Goal: Task Accomplishment & Management: Manage account settings

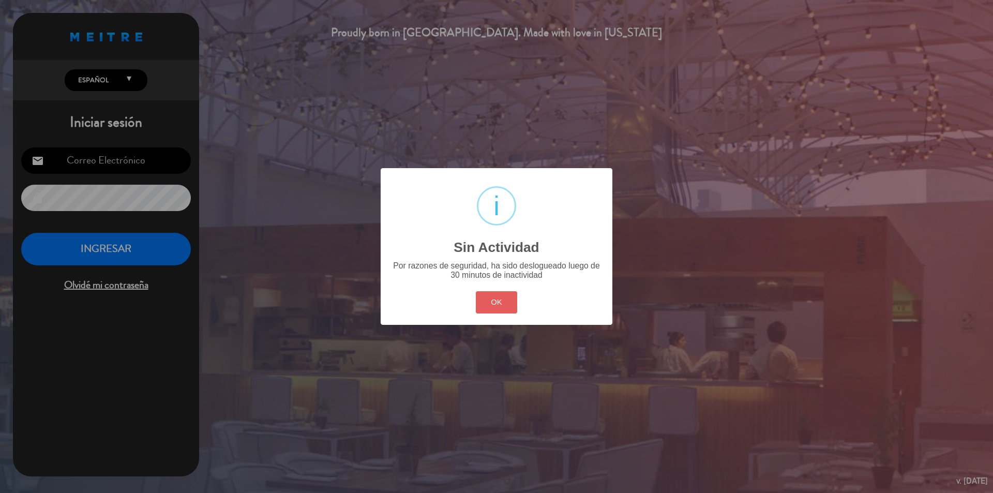
type input "[PERSON_NAME][EMAIL_ADDRESS][DOMAIN_NAME]"
drag, startPoint x: 481, startPoint y: 294, endPoint x: 190, endPoint y: 286, distance: 290.6
click at [481, 293] on button "OK" at bounding box center [497, 302] width 42 height 22
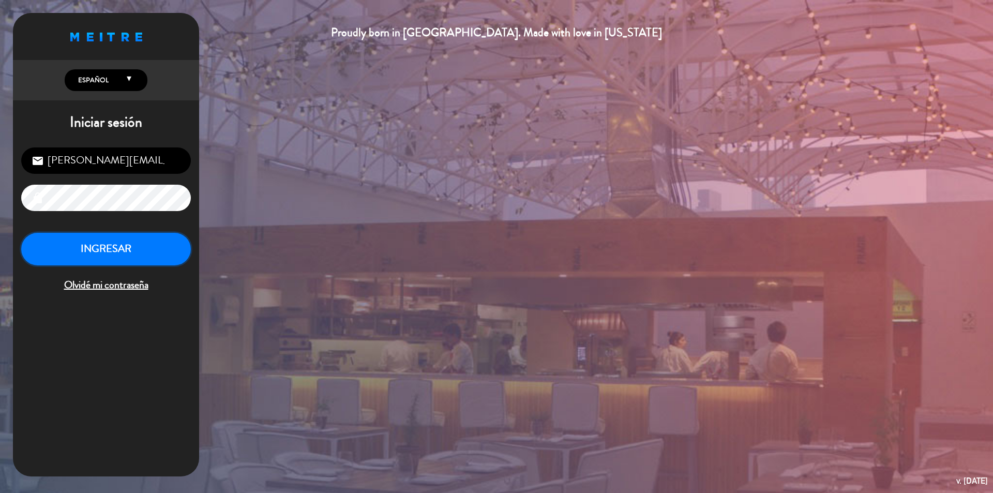
click at [119, 243] on button "INGRESAR" at bounding box center [106, 249] width 170 height 33
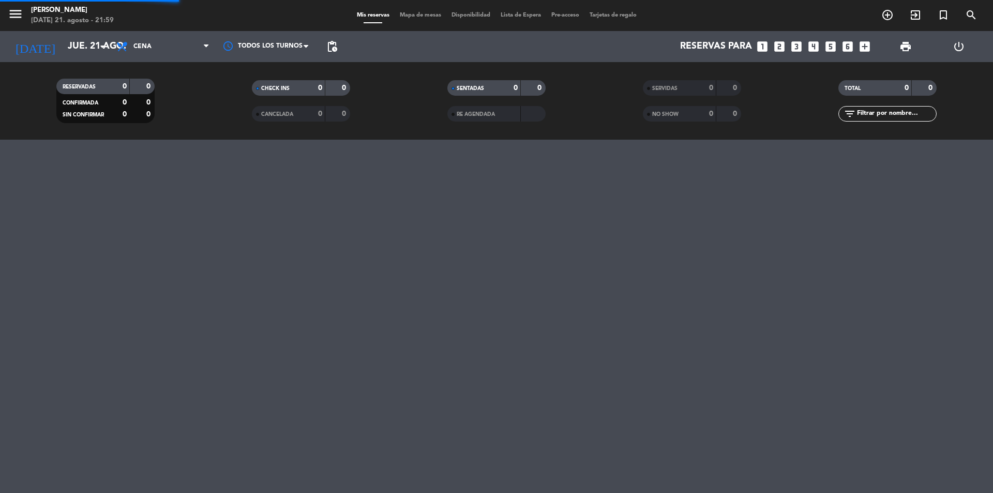
click at [131, 248] on div "menu Kalma Resto [DATE] 21. agosto - 21:59 Mis reservas Mapa de mesas Disponibi…" at bounding box center [496, 246] width 993 height 493
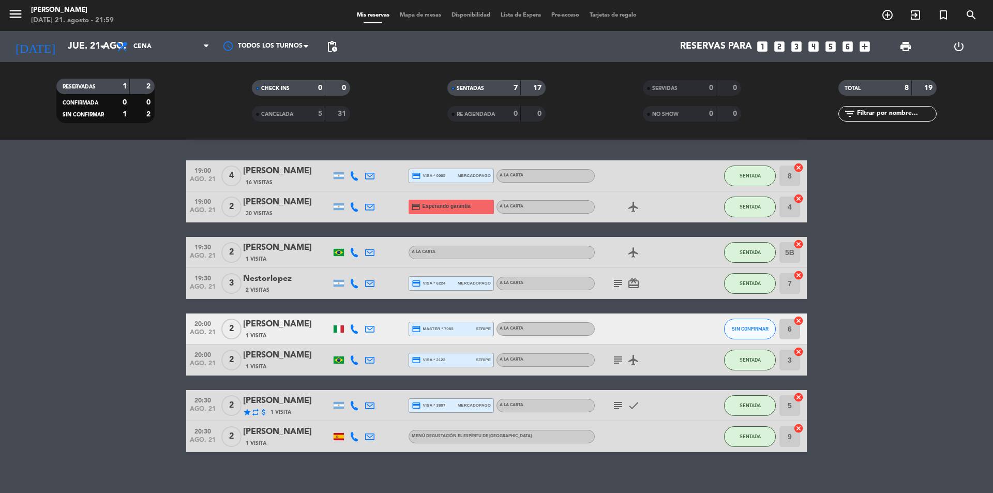
scroll to position [38, 0]
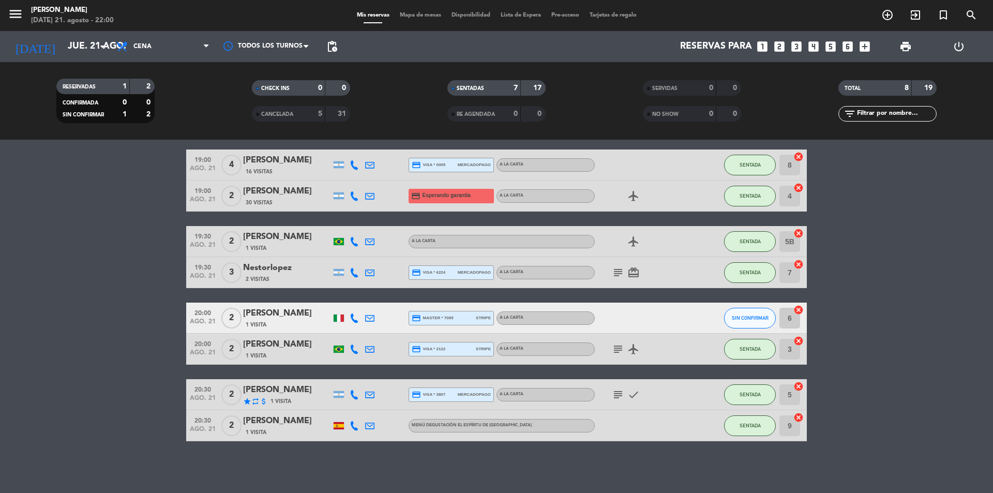
click at [268, 398] on div "star repeat attach_money 1 Visita" at bounding box center [287, 400] width 88 height 9
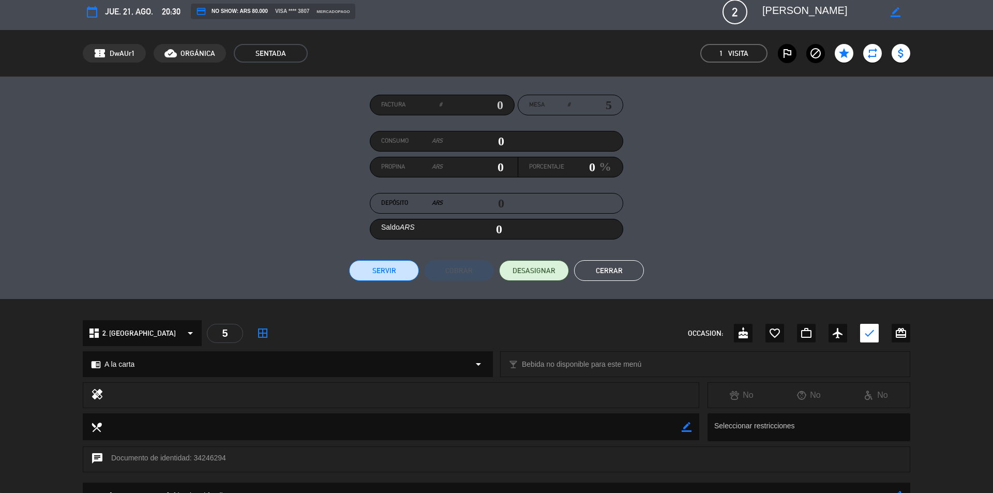
scroll to position [0, 0]
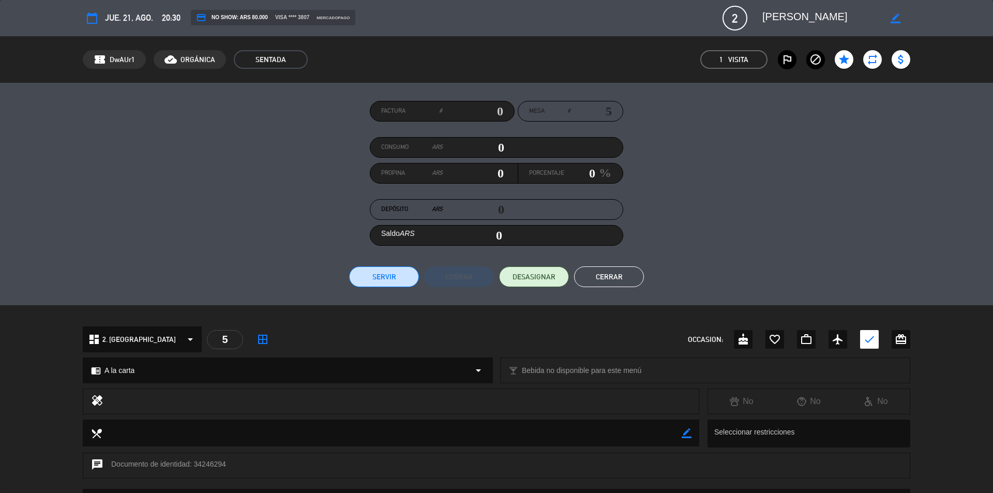
click at [633, 273] on button "Cerrar" at bounding box center [609, 276] width 70 height 21
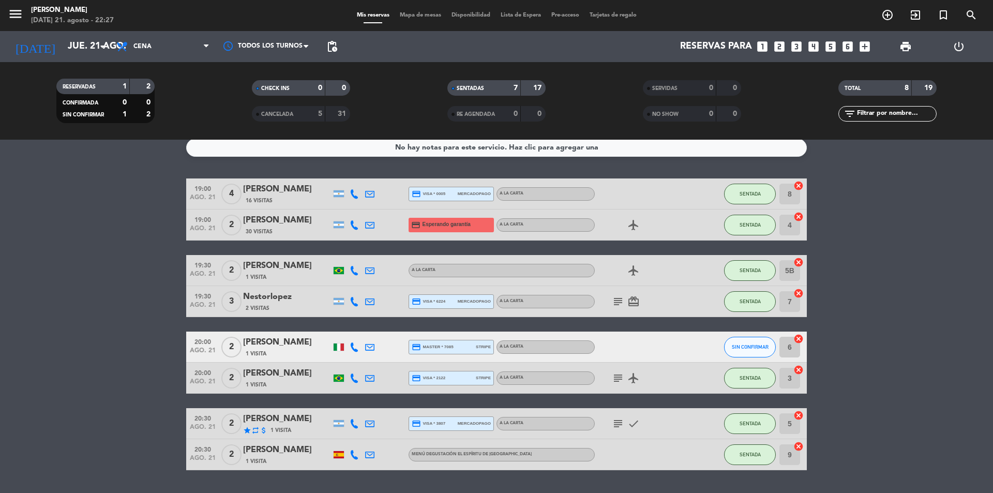
scroll to position [3, 0]
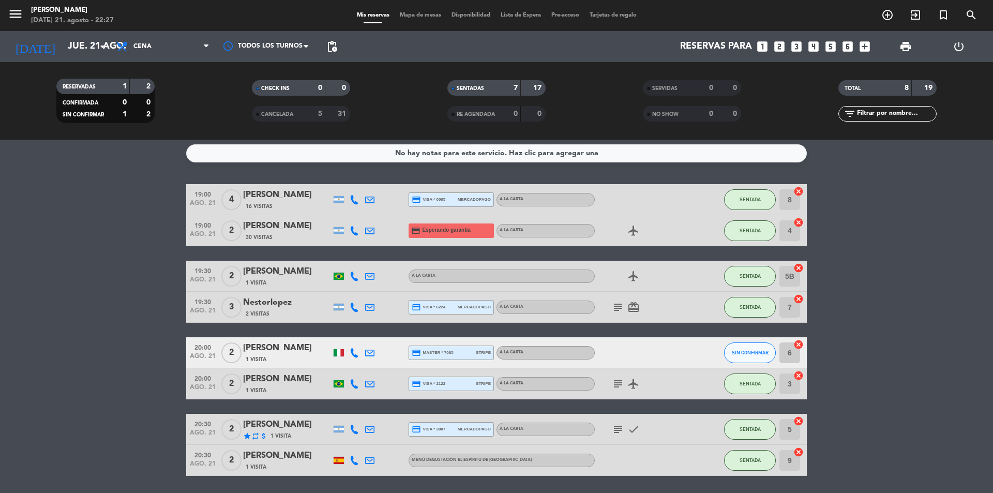
click at [353, 381] on icon at bounding box center [353, 383] width 9 height 9
click at [374, 365] on span at bounding box center [378, 366] width 8 height 8
click at [375, 365] on span at bounding box center [378, 366] width 8 height 8
click at [357, 363] on span "content_paste" at bounding box center [361, 366] width 8 height 8
click at [750, 352] on span "SIN CONFIRMAR" at bounding box center [749, 352] width 37 height 6
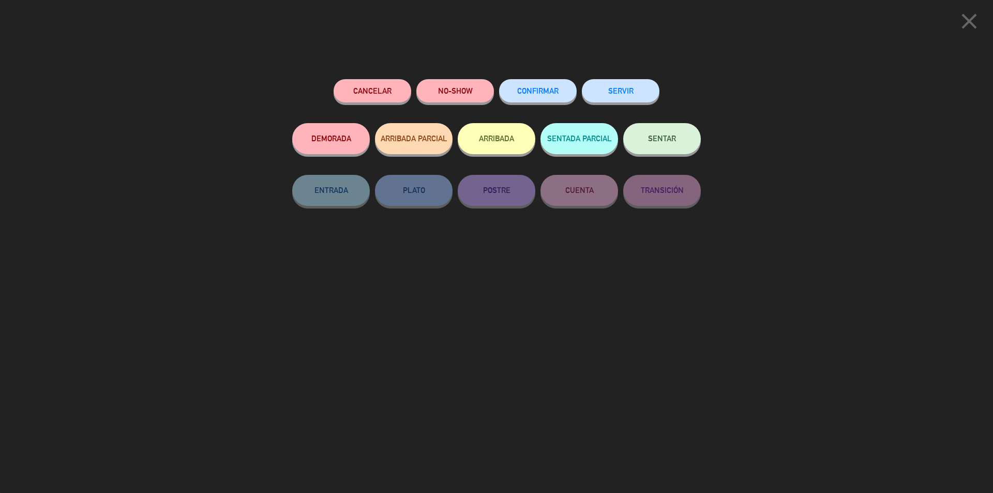
click at [655, 139] on span "SENTAR" at bounding box center [662, 138] width 28 height 9
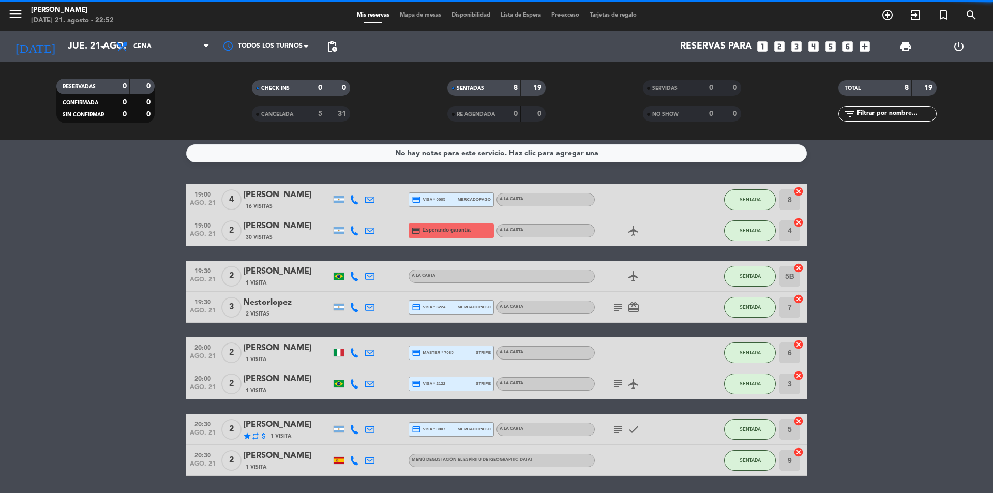
scroll to position [0, 0]
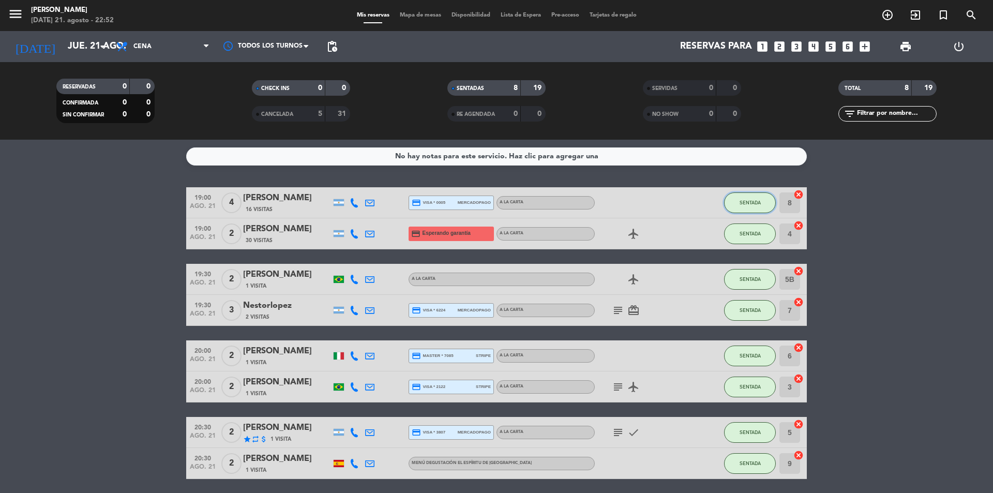
click at [740, 197] on button "SENTADA" at bounding box center [750, 202] width 52 height 21
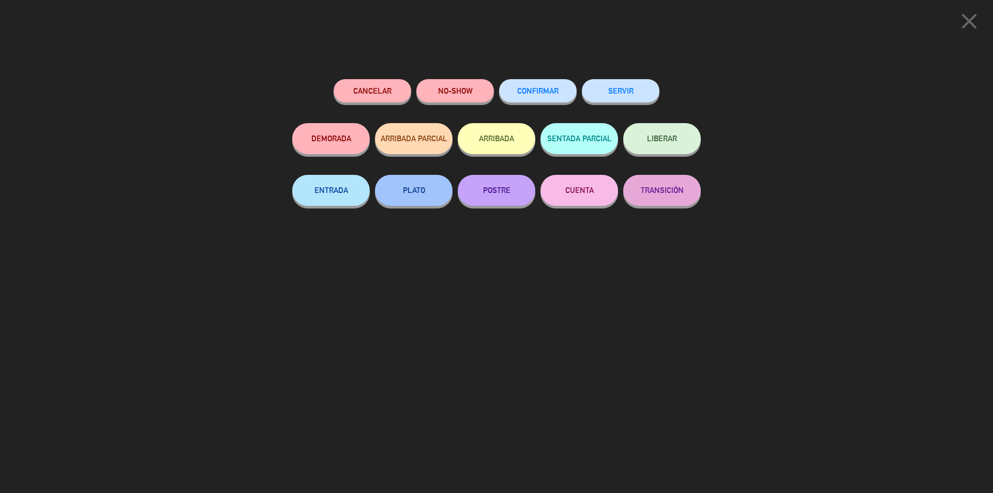
click at [609, 95] on button "SERVIR" at bounding box center [621, 90] width 78 height 23
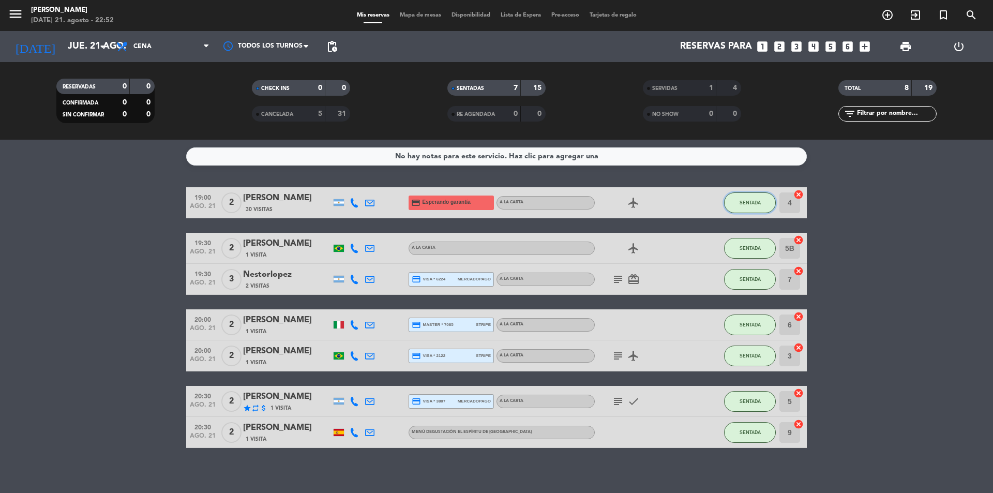
click at [743, 200] on span "SENTADA" at bounding box center [749, 203] width 21 height 6
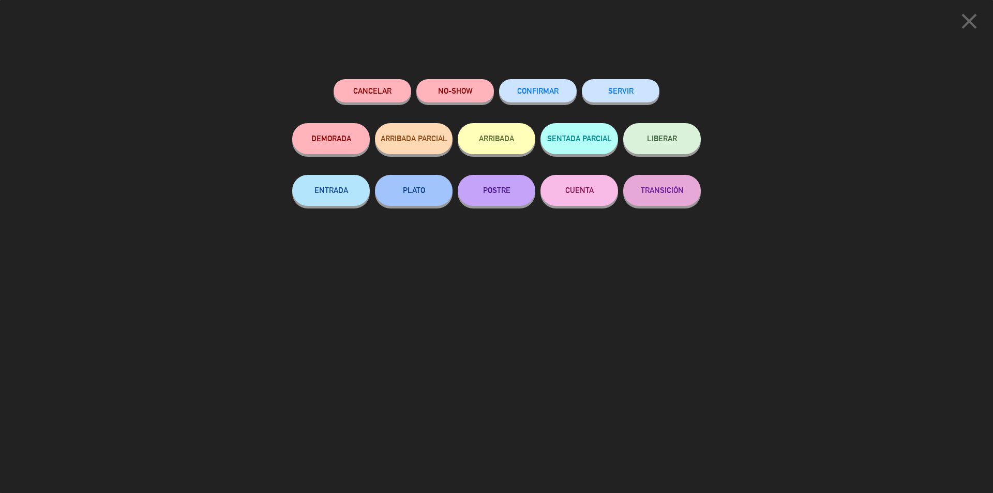
drag, startPoint x: 622, startPoint y: 92, endPoint x: 631, endPoint y: 93, distance: 8.3
click at [622, 91] on button "SERVIR" at bounding box center [621, 90] width 78 height 23
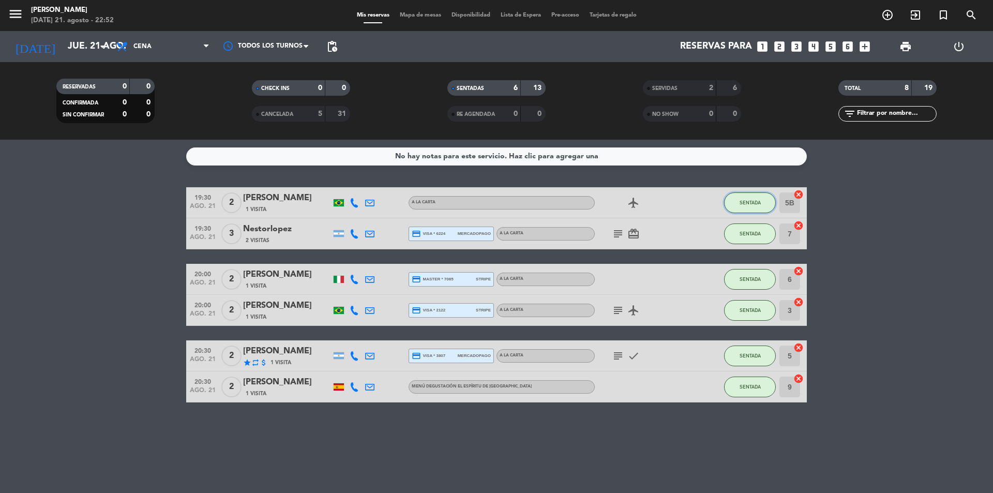
click at [744, 203] on span "SENTADA" at bounding box center [749, 203] width 21 height 6
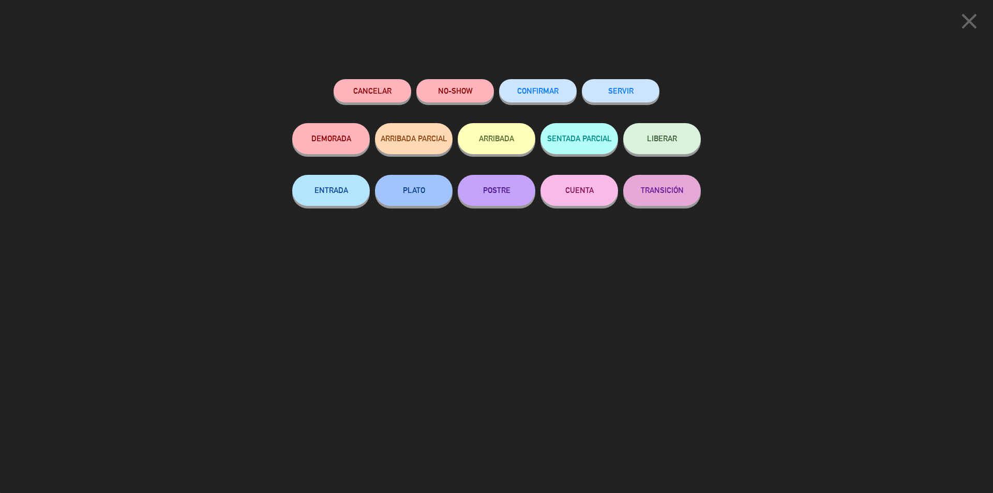
click at [622, 82] on button "SERVIR" at bounding box center [621, 90] width 78 height 23
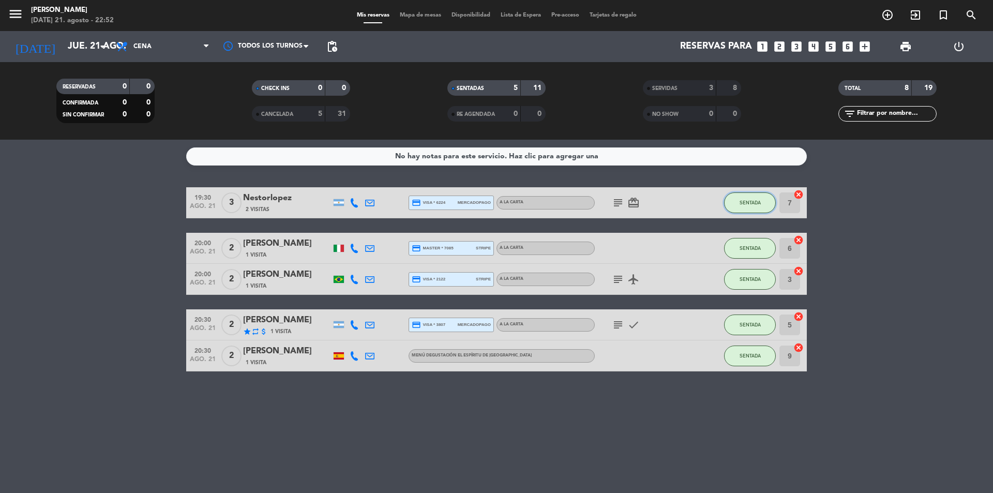
click at [745, 199] on button "SENTADA" at bounding box center [750, 202] width 52 height 21
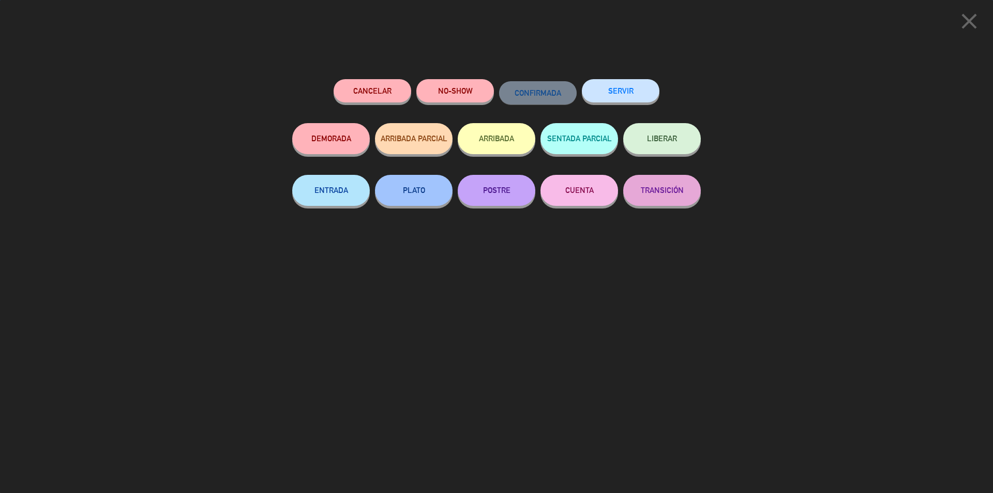
click at [623, 86] on button "SERVIR" at bounding box center [621, 90] width 78 height 23
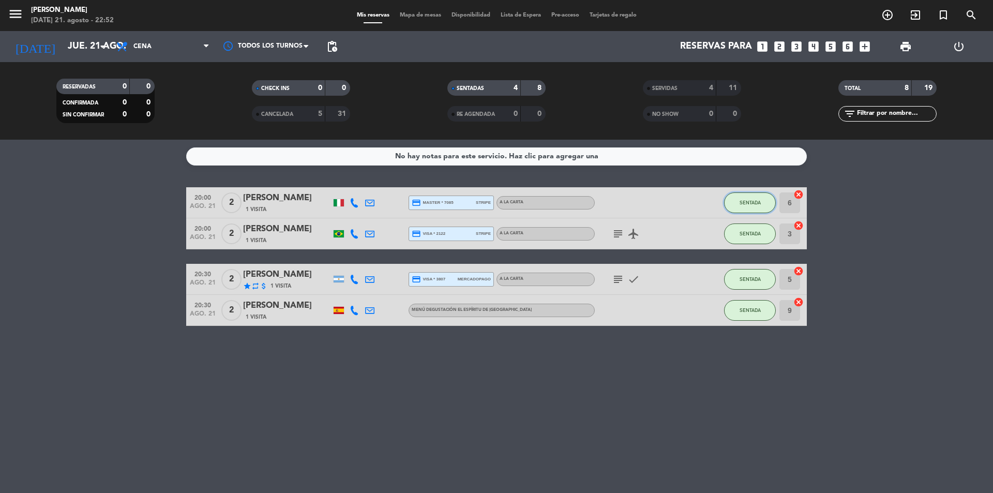
click at [748, 203] on span "SENTADA" at bounding box center [749, 203] width 21 height 6
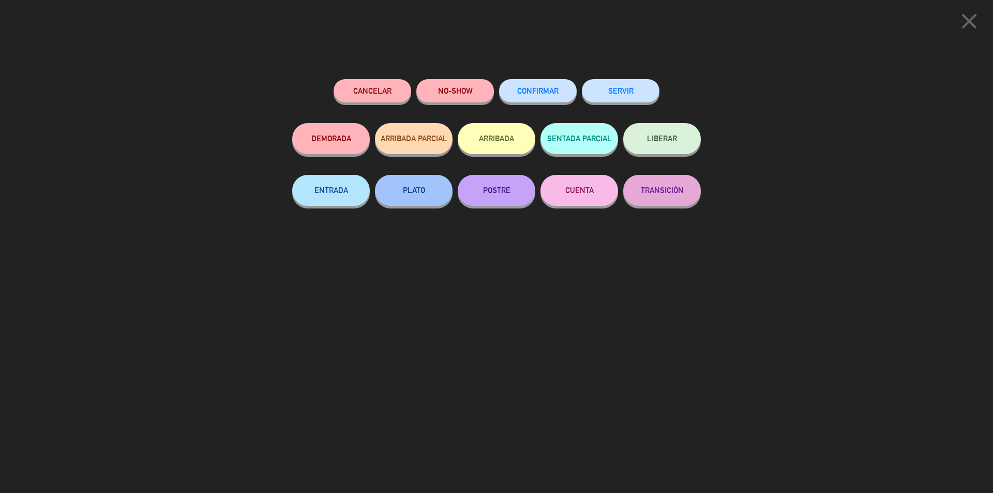
click at [627, 91] on button "SERVIR" at bounding box center [621, 90] width 78 height 23
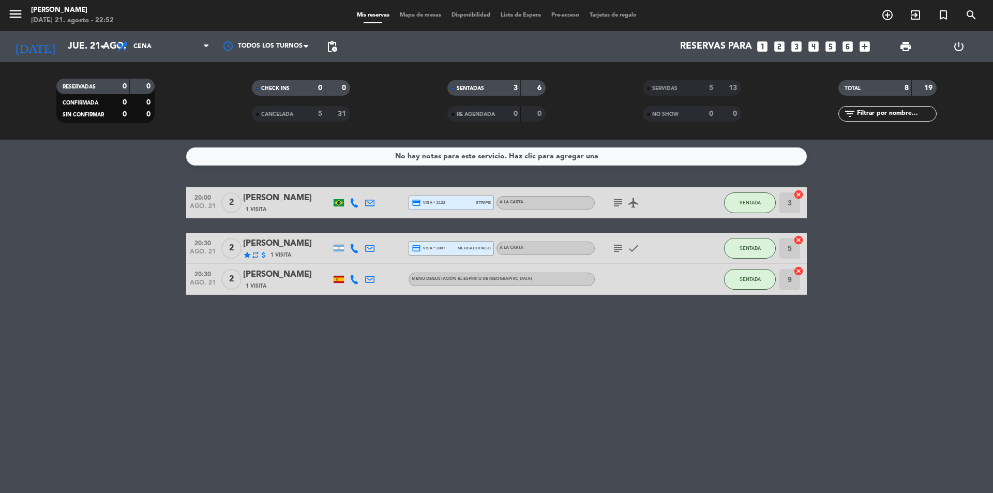
click at [261, 286] on span "1 Visita" at bounding box center [256, 286] width 21 height 8
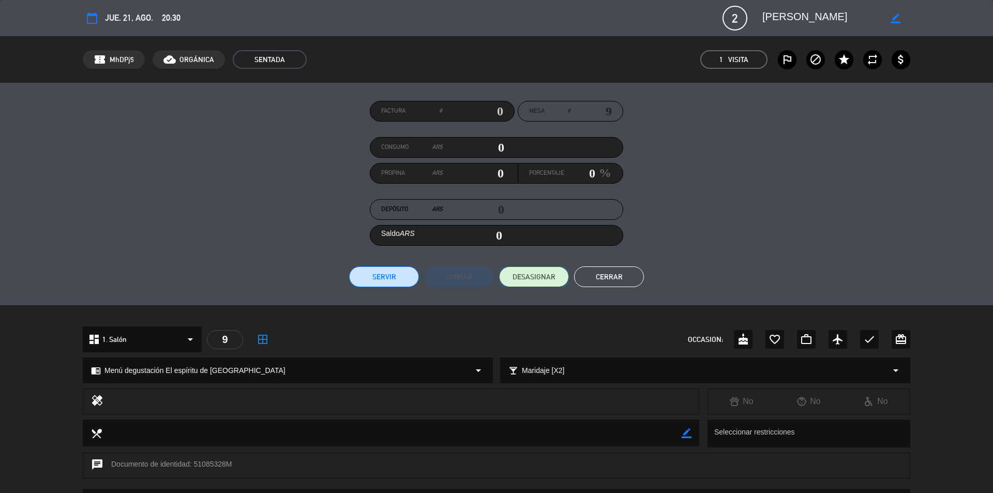
click at [549, 279] on span "DESASIGNAR" at bounding box center [533, 276] width 43 height 11
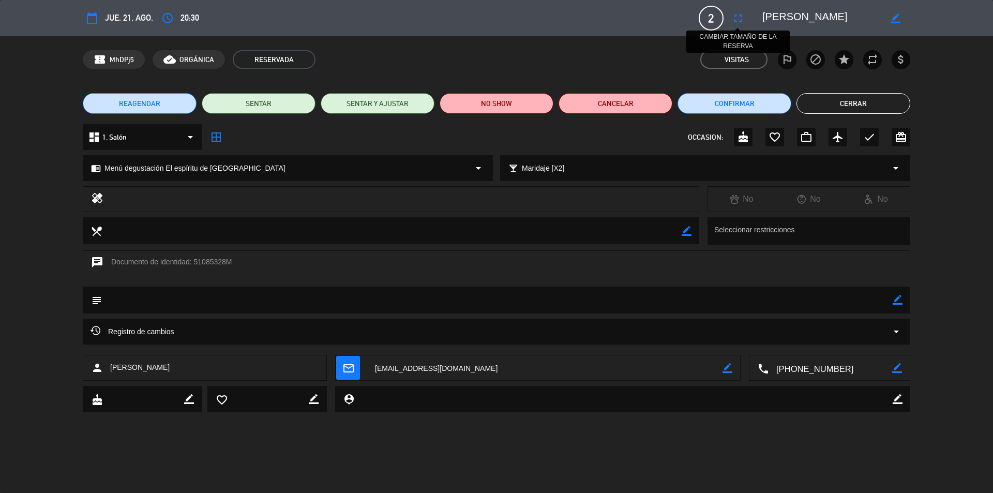
click at [736, 16] on icon "fullscreen" at bounding box center [737, 18] width 12 height 12
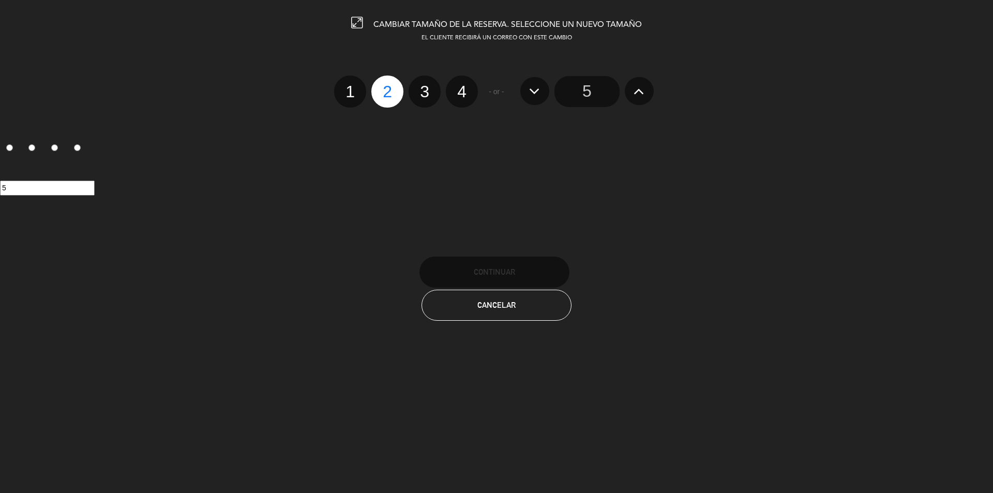
click at [464, 91] on label "4" at bounding box center [462, 91] width 32 height 32
click at [464, 86] on input "4" at bounding box center [460, 82] width 7 height 7
radio input "true"
radio input "false"
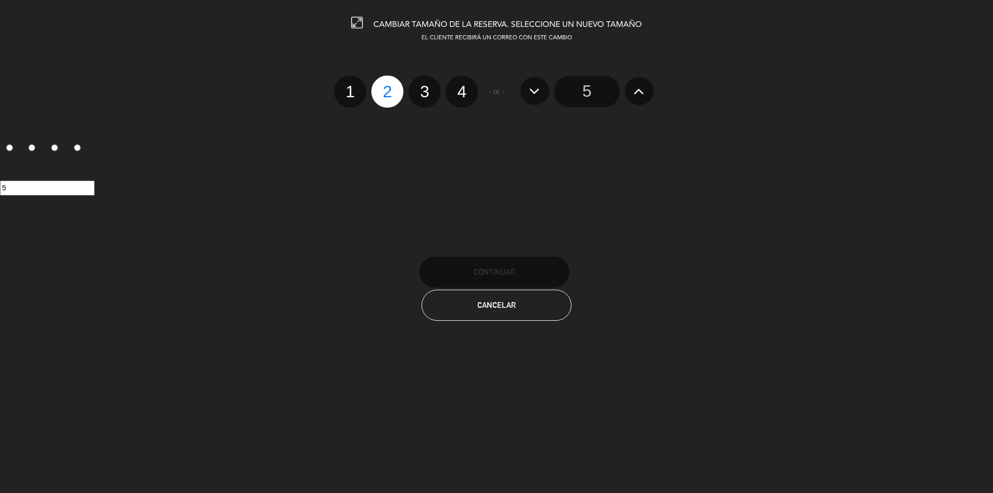
radio input "false"
radio input "true"
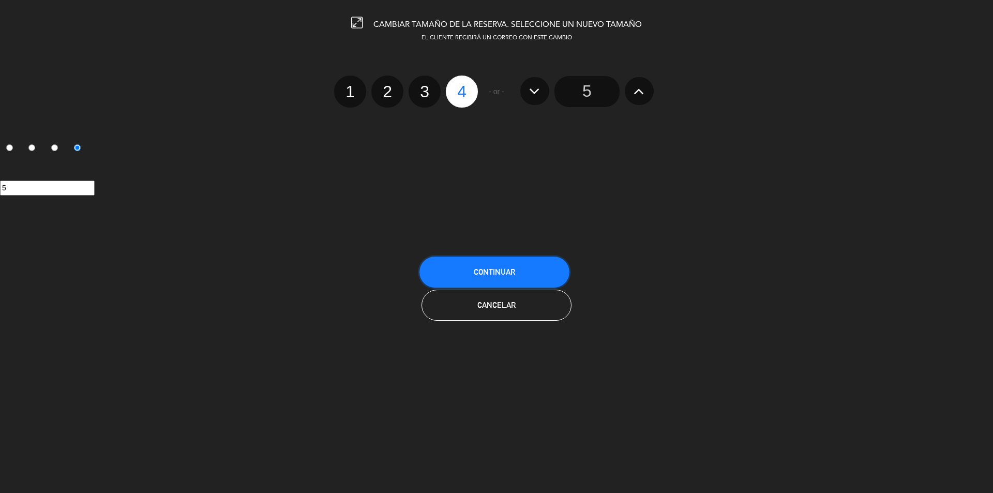
click at [527, 266] on button "Continuar" at bounding box center [494, 271] width 150 height 31
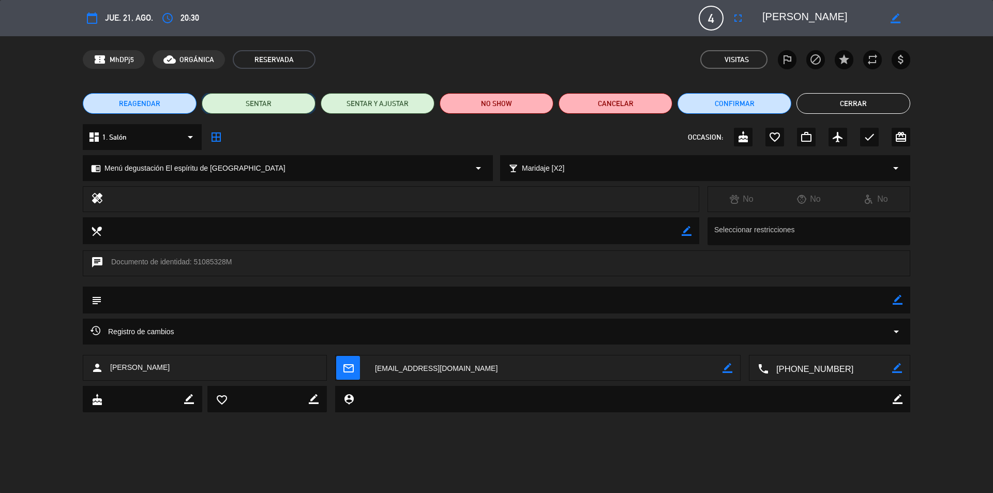
click at [258, 104] on button "SENTAR" at bounding box center [259, 103] width 114 height 21
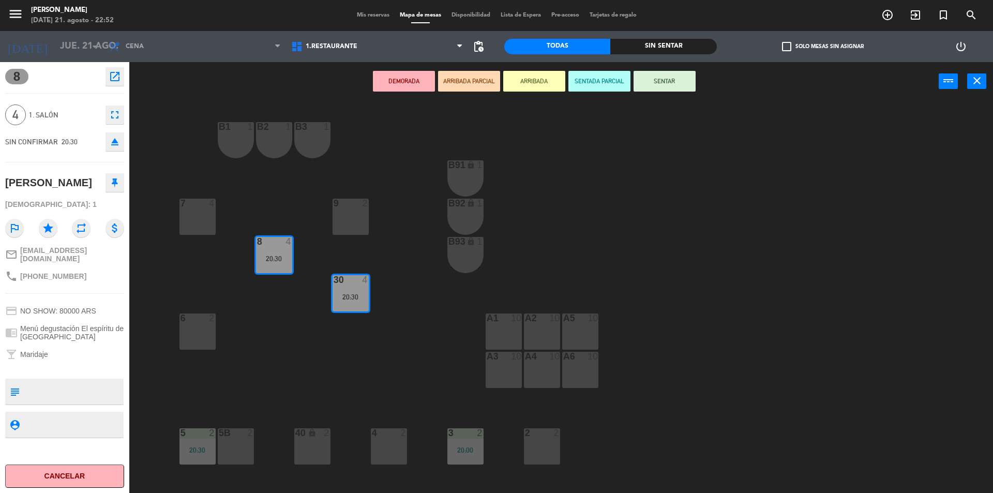
click at [460, 178] on div "B91 lock 1" at bounding box center [465, 178] width 36 height 36
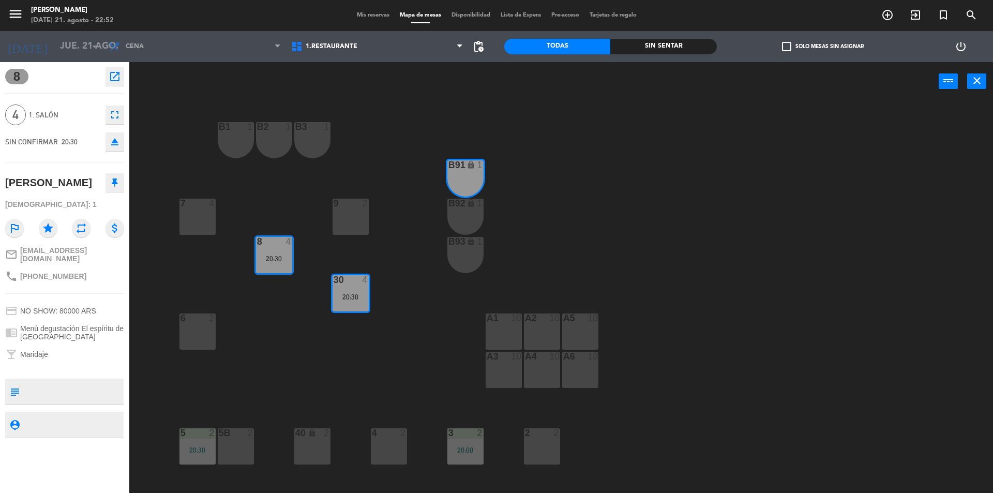
click at [459, 210] on div "B92 lock 1" at bounding box center [465, 217] width 36 height 36
click at [537, 79] on button "Mover y Unir" at bounding box center [534, 81] width 62 height 21
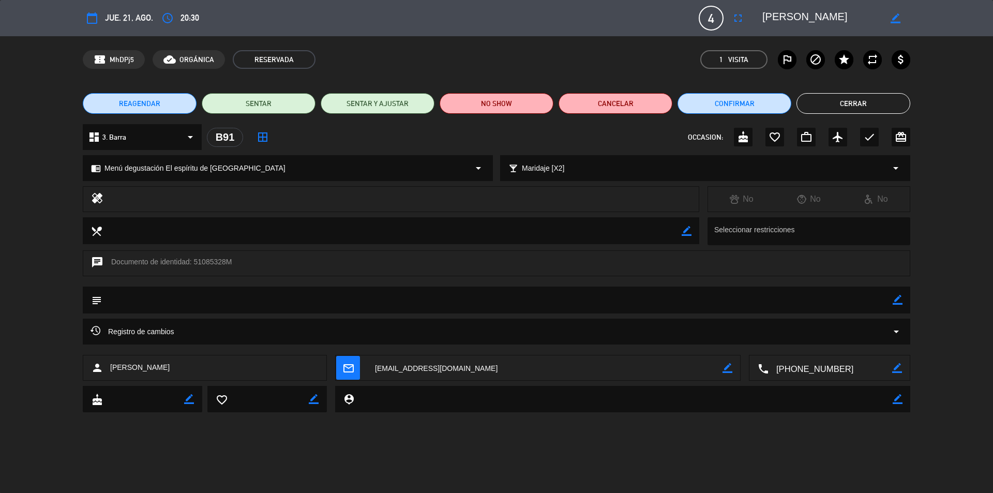
click at [836, 107] on button "Cerrar" at bounding box center [853, 103] width 114 height 21
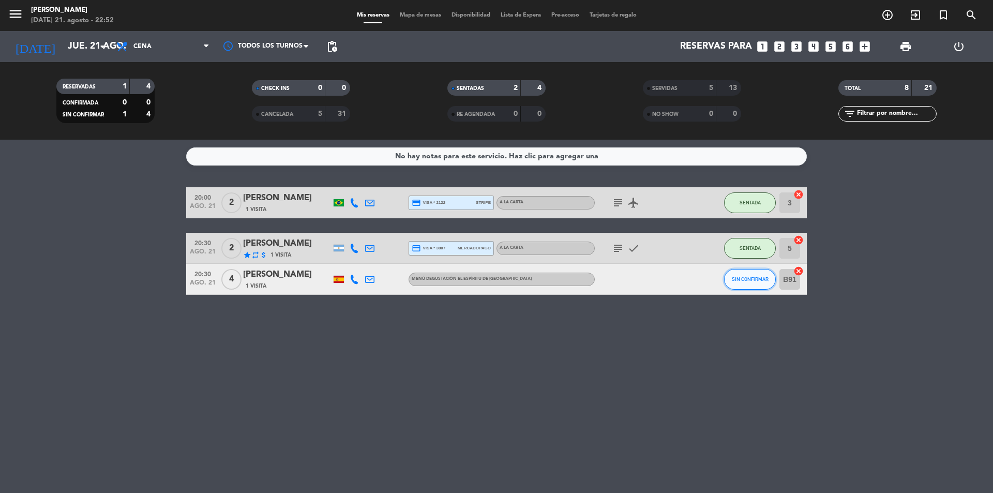
click at [753, 282] on button "SIN CONFIRMAR" at bounding box center [750, 279] width 52 height 21
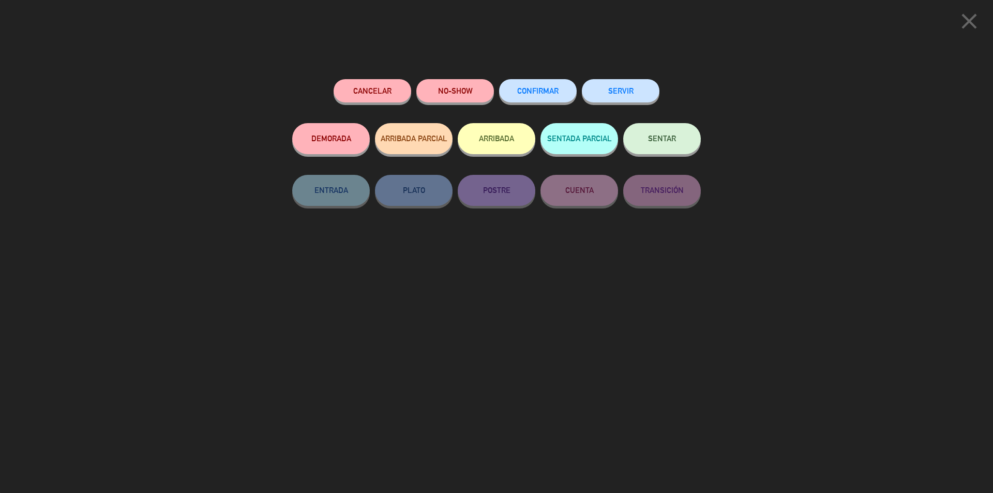
click at [647, 92] on button "SERVIR" at bounding box center [621, 90] width 78 height 23
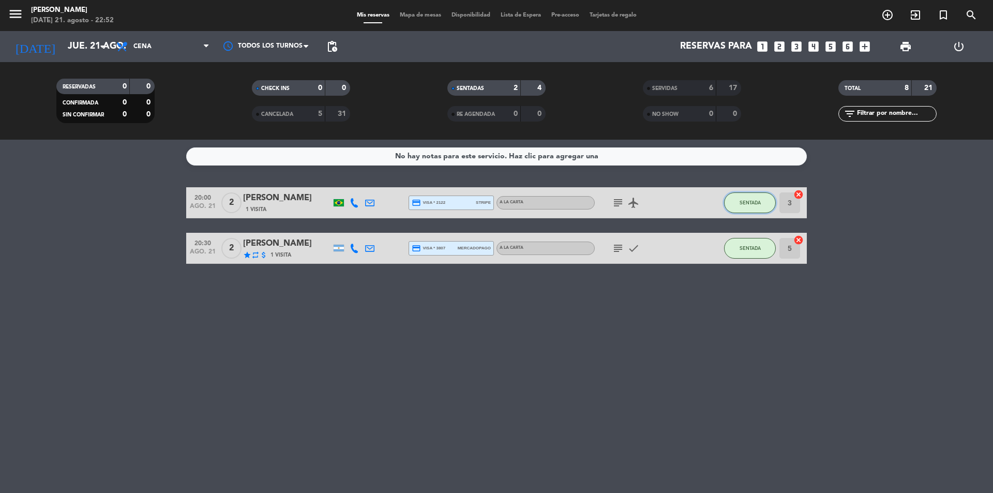
click at [756, 198] on button "SENTADA" at bounding box center [750, 202] width 52 height 21
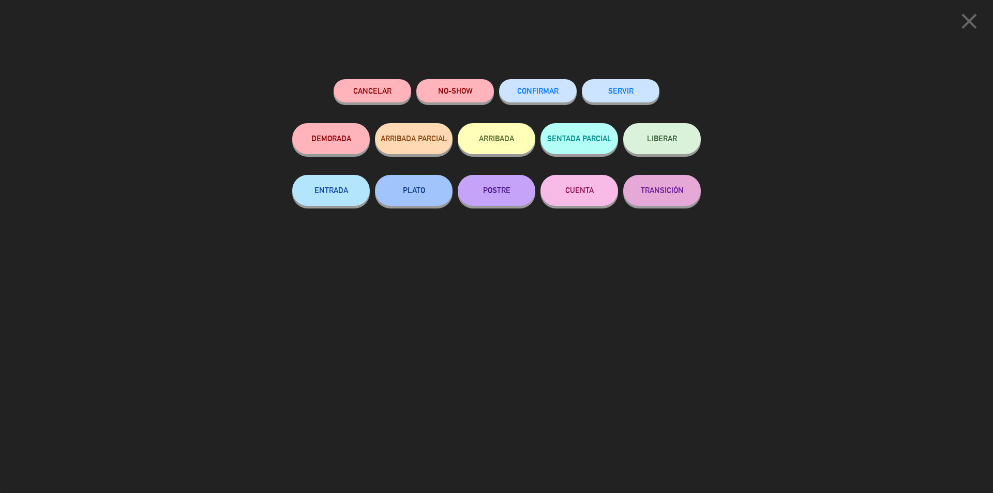
click at [631, 87] on button "SERVIR" at bounding box center [621, 90] width 78 height 23
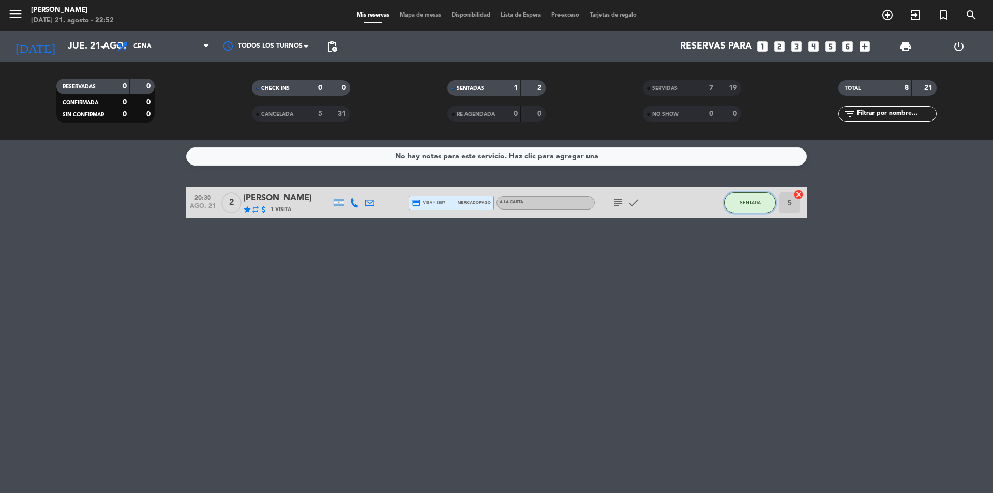
click at [751, 203] on span "SENTADA" at bounding box center [749, 203] width 21 height 6
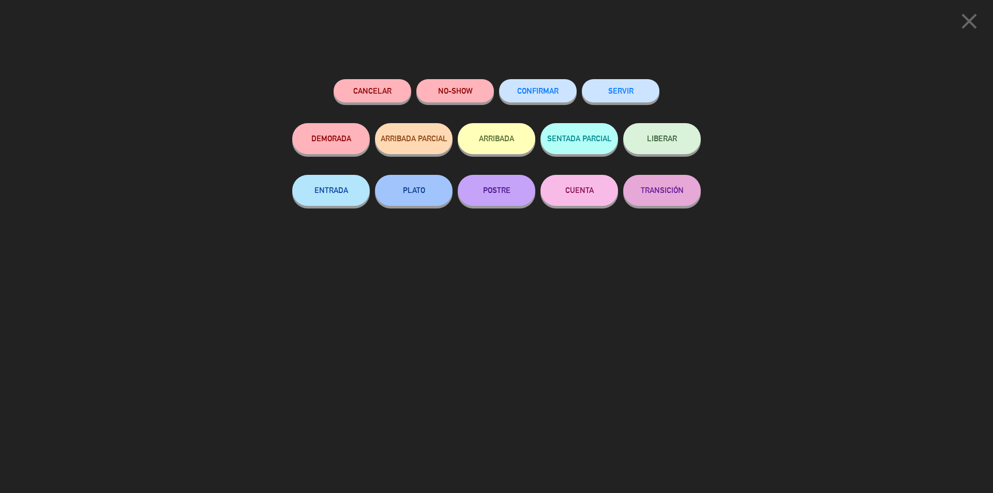
click at [647, 83] on button "SERVIR" at bounding box center [621, 90] width 78 height 23
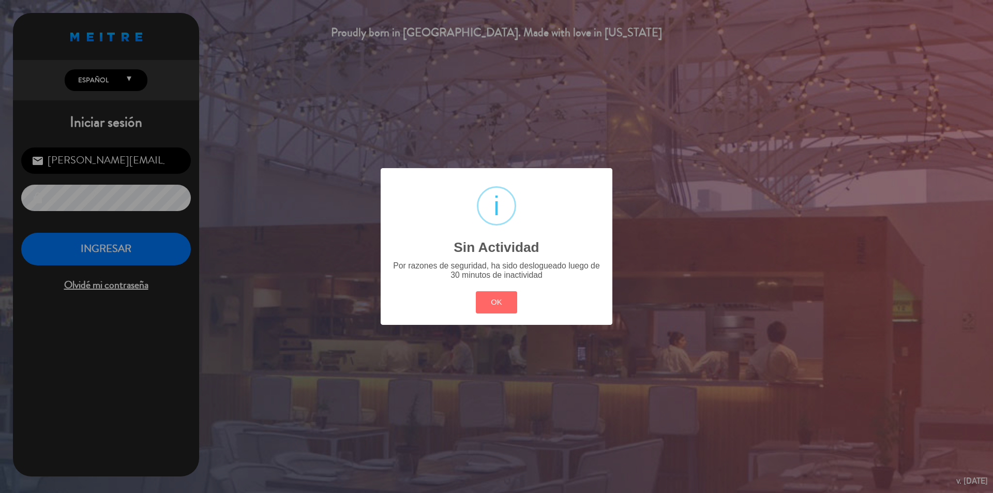
click at [723, 90] on div "? ! i Sin Actividad × Por razones de seguridad, ha sido deslogueado luego de 30…" at bounding box center [496, 246] width 993 height 493
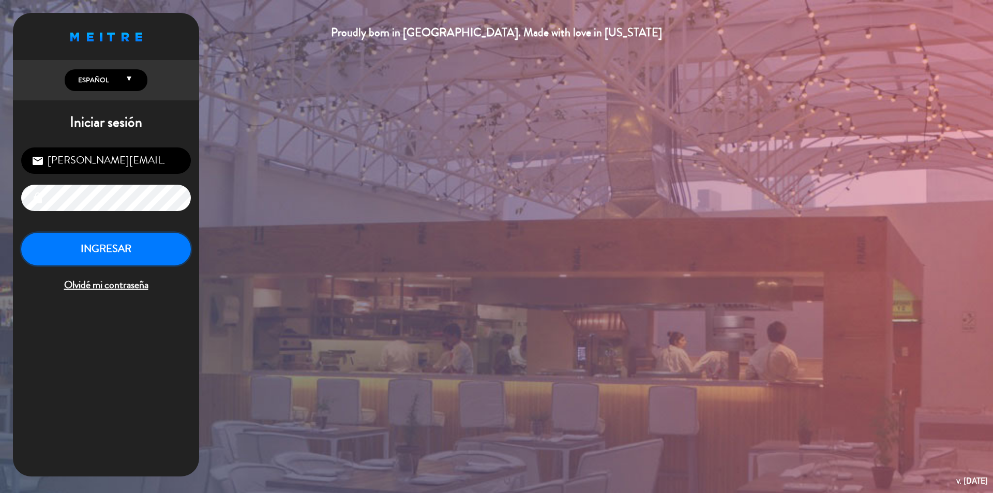
click at [72, 258] on button "INGRESAR" at bounding box center [106, 249] width 170 height 33
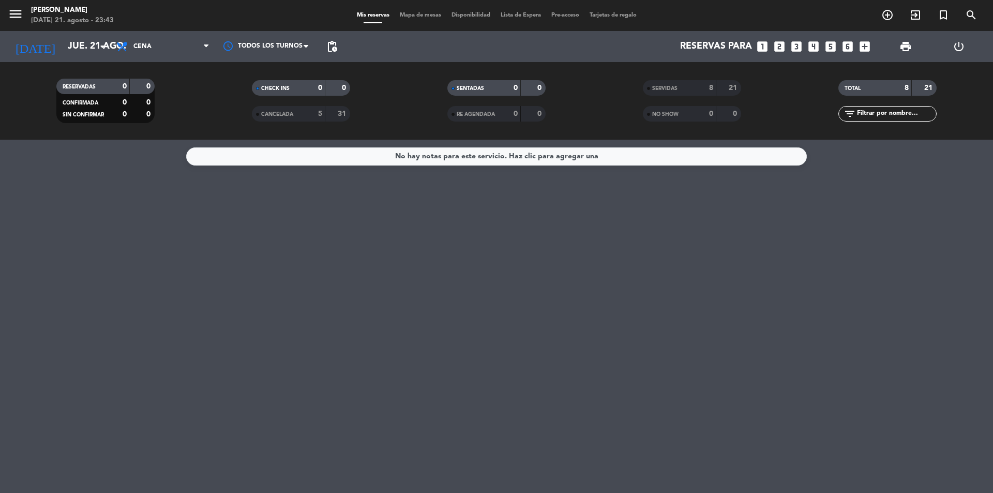
click at [71, 262] on div "No hay notas para este servicio. Haz clic para agregar una" at bounding box center [496, 316] width 993 height 353
click at [100, 45] on icon "arrow_drop_down" at bounding box center [102, 46] width 12 height 12
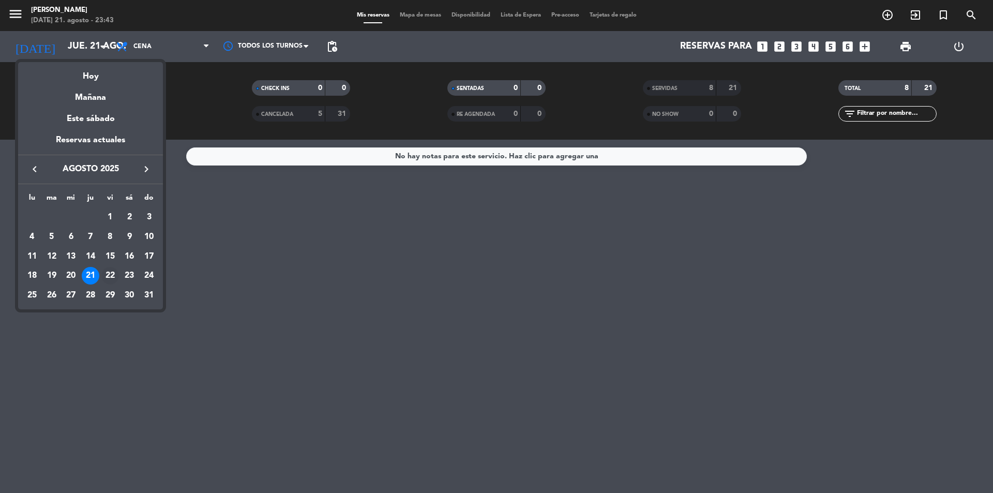
click at [112, 272] on div "22" at bounding box center [110, 276] width 18 height 18
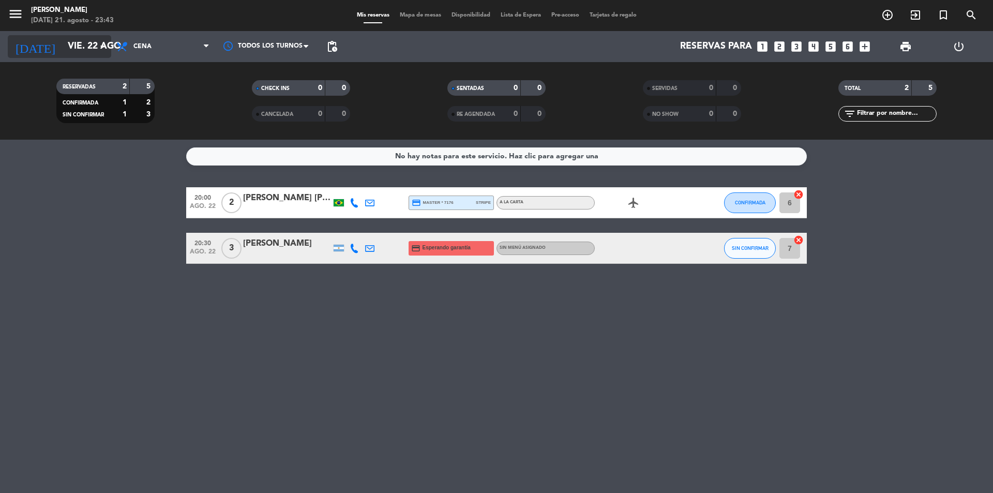
click at [91, 49] on input "vie. 22 ago." at bounding box center [123, 46] width 120 height 21
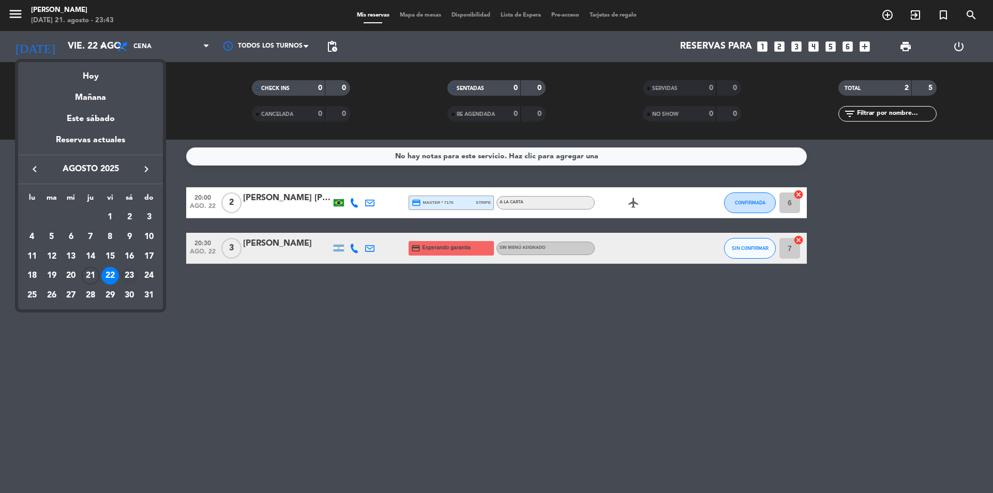
click at [128, 274] on div "23" at bounding box center [129, 276] width 18 height 18
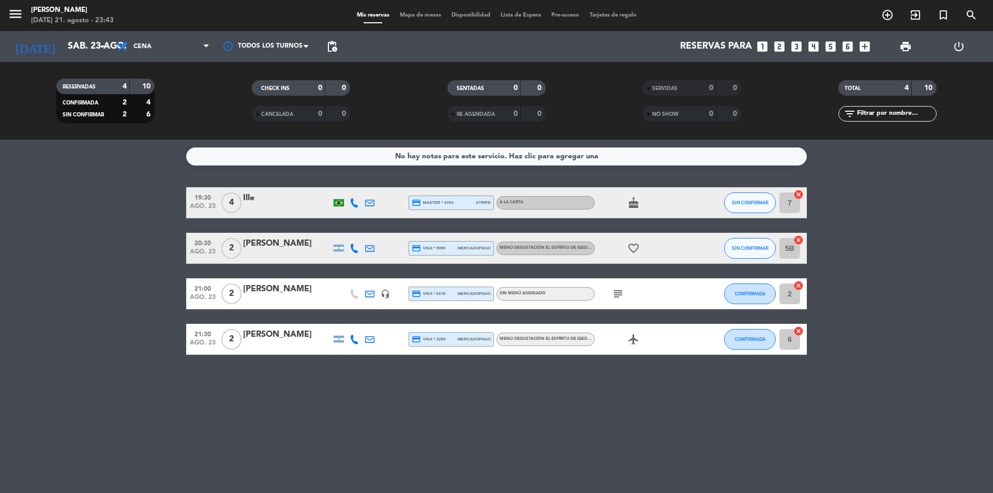
click at [352, 248] on icon at bounding box center [353, 247] width 9 height 9
click at [71, 282] on bookings-row "19:30 [DATE] 4 Ille credit_card master * 4764 stripe A la carta cake SIN CONFIR…" at bounding box center [496, 270] width 993 height 167
click at [77, 286] on bookings-row "19:30 [DATE] 4 Ille credit_card master * 4764 stripe A la carta cake SIN CONFIR…" at bounding box center [496, 270] width 993 height 167
click at [143, 268] on bookings-row "19:30 [DATE] 4 Ille credit_card master * 4764 stripe A la carta cake SIN CONFIR…" at bounding box center [496, 270] width 993 height 167
click at [99, 44] on icon "arrow_drop_down" at bounding box center [102, 46] width 12 height 12
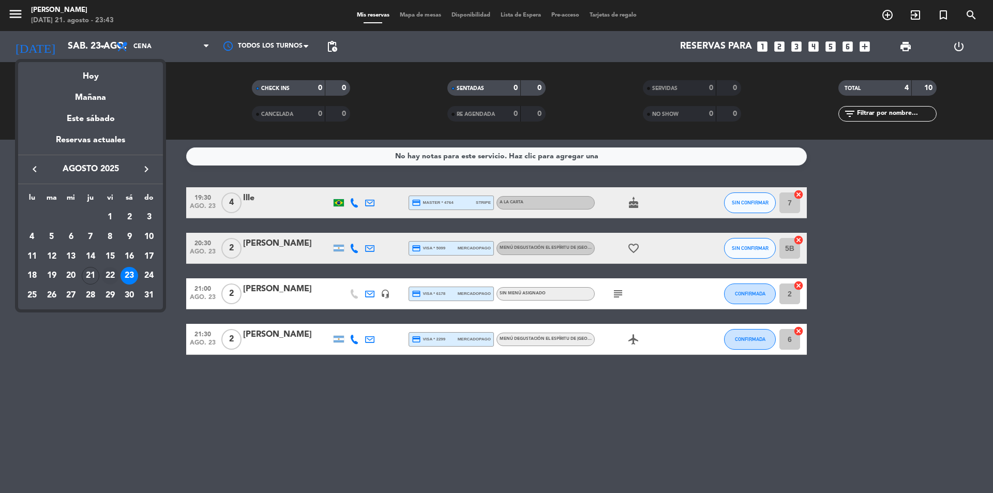
click at [106, 272] on div "22" at bounding box center [110, 276] width 18 height 18
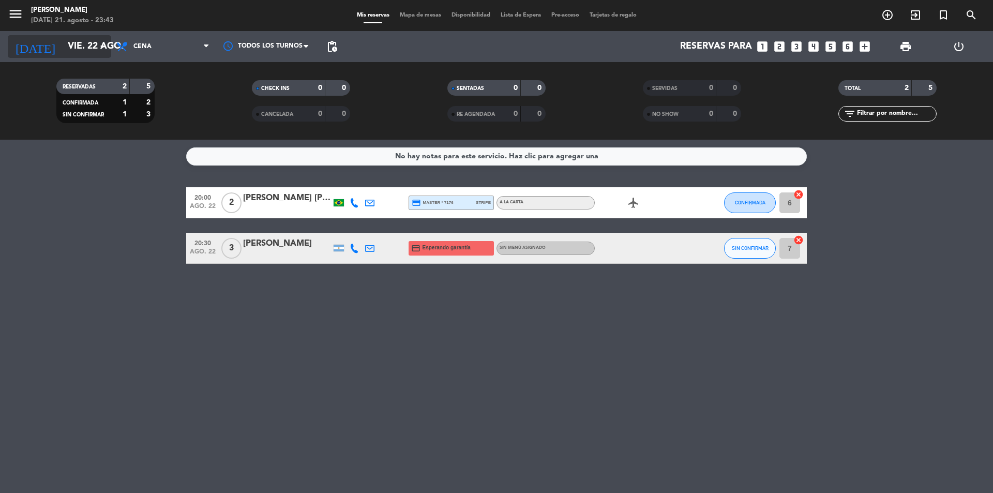
click at [91, 41] on input "vie. 22 ago." at bounding box center [123, 46] width 120 height 21
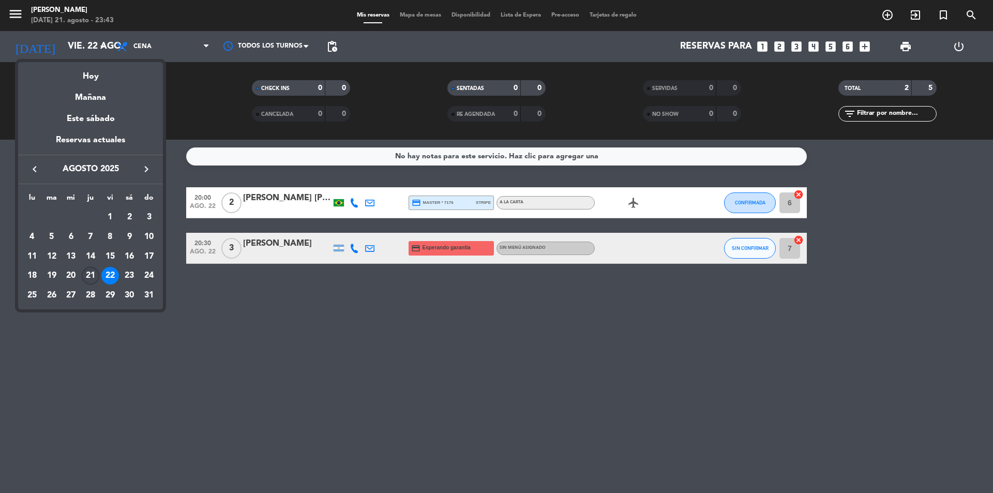
click at [87, 270] on div "21" at bounding box center [91, 276] width 18 height 18
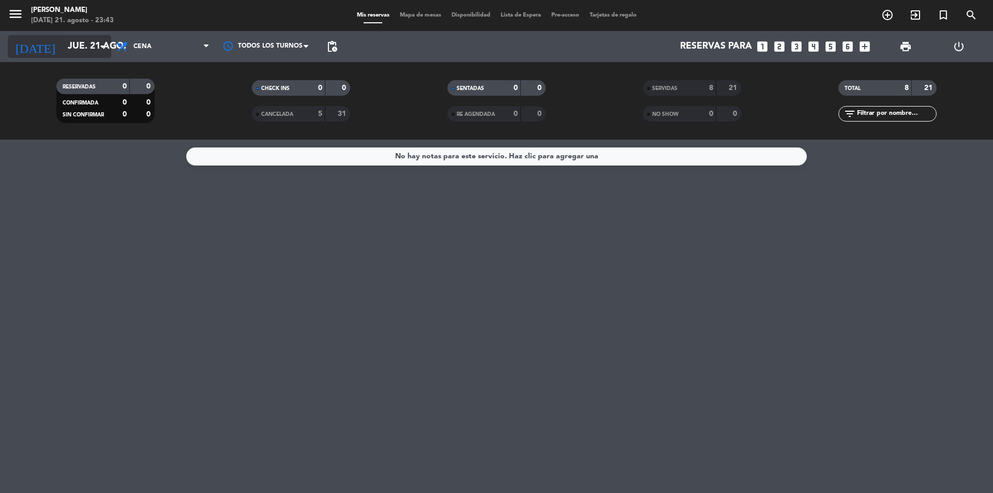
click at [96, 41] on icon "arrow_drop_down" at bounding box center [102, 46] width 12 height 12
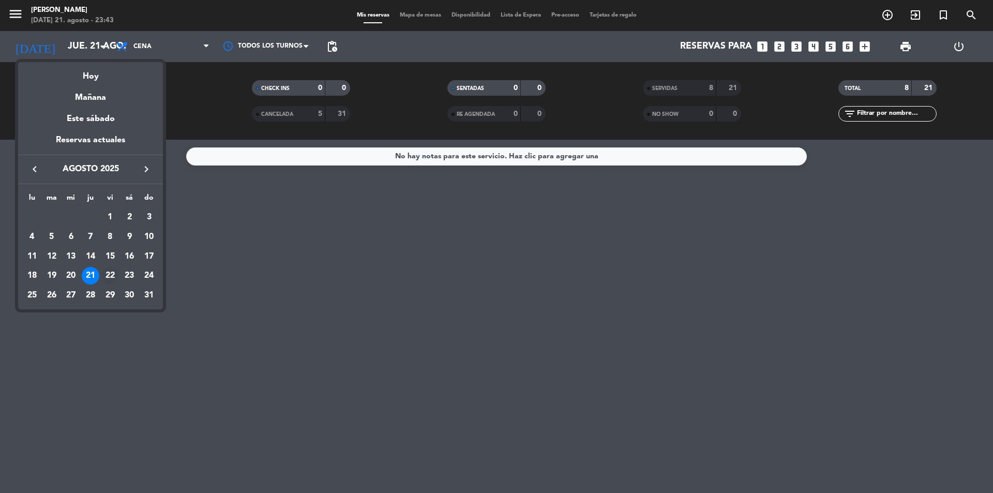
click at [111, 274] on div "22" at bounding box center [110, 276] width 18 height 18
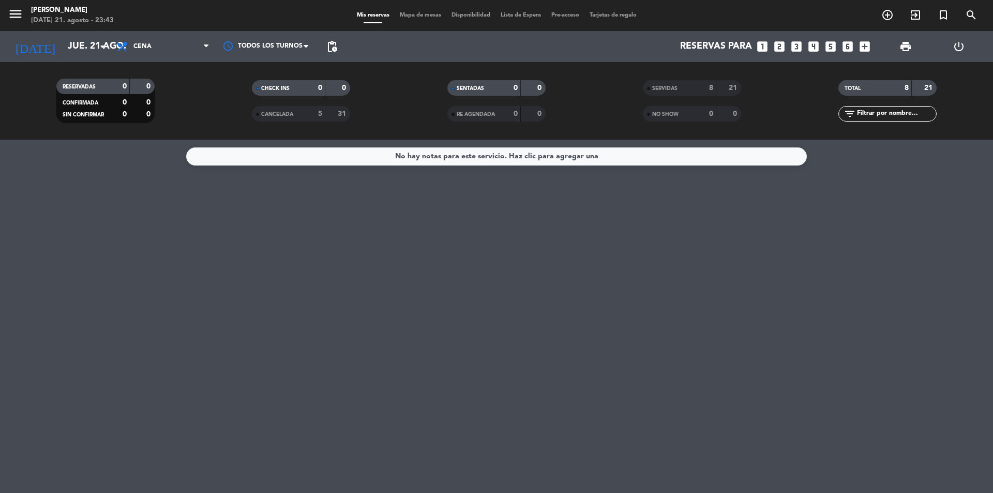
type input "vie. 22 ago."
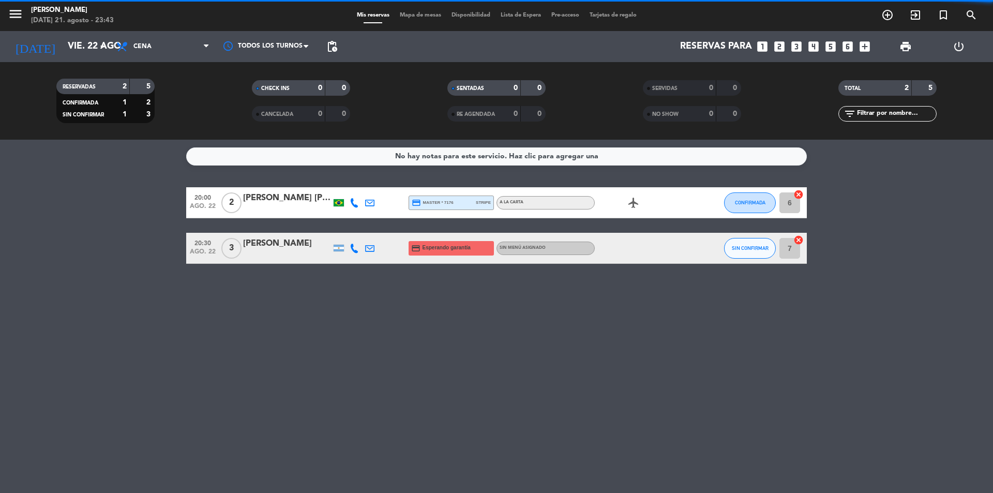
click at [128, 226] on bookings-row "20:00 [DATE] 2 [PERSON_NAME] [PERSON_NAME] credit_card master * 7176 stripe A l…" at bounding box center [496, 225] width 993 height 77
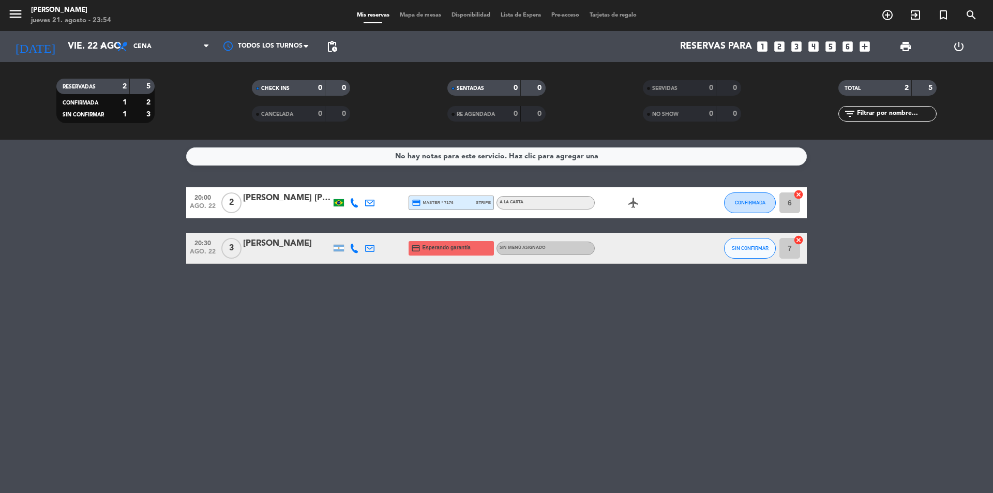
click at [128, 224] on bookings-row "20:00 [DATE] 2 [PERSON_NAME] [PERSON_NAME] credit_card master * 7176 stripe A l…" at bounding box center [496, 225] width 993 height 77
